Goal: Find specific page/section: Find specific page/section

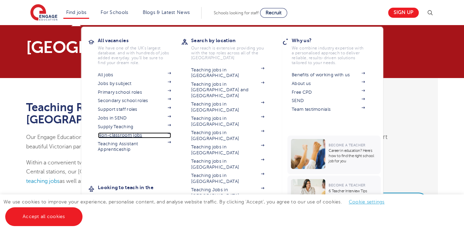
click at [124, 133] on link "Non-classroom jobs" at bounding box center [134, 135] width 73 height 6
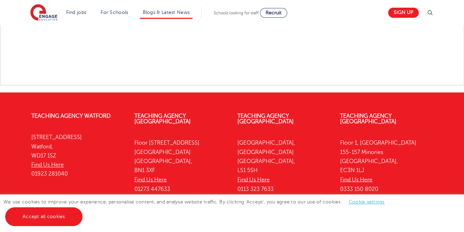
scroll to position [984, 0]
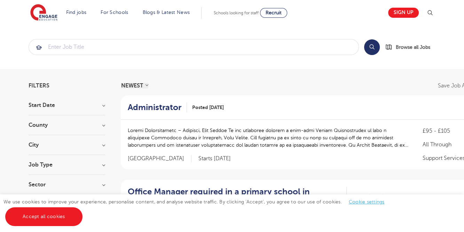
click at [77, 122] on section "Start Date [DATE] [DATE] [DATE] Show more County [GEOGRAPHIC_DATA] 2 [GEOGRAPHI…" at bounding box center [67, 148] width 77 height 92
click at [103, 127] on h3 "County" at bounding box center [67, 125] width 77 height 6
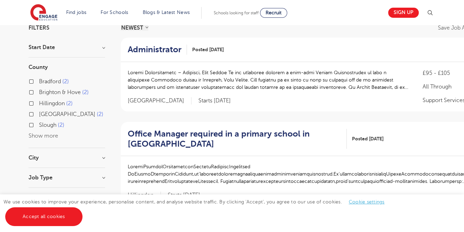
scroll to position [70, 0]
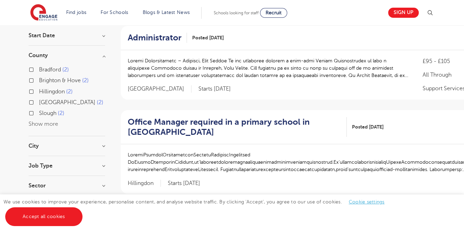
click at [53, 126] on button "Show more" at bounding box center [44, 124] width 30 height 6
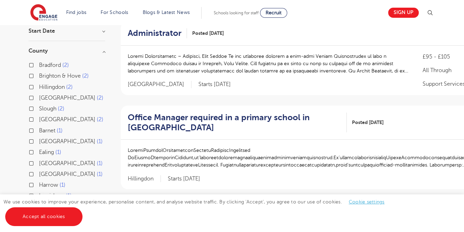
scroll to position [104, 0]
